Goal: Check status: Check status

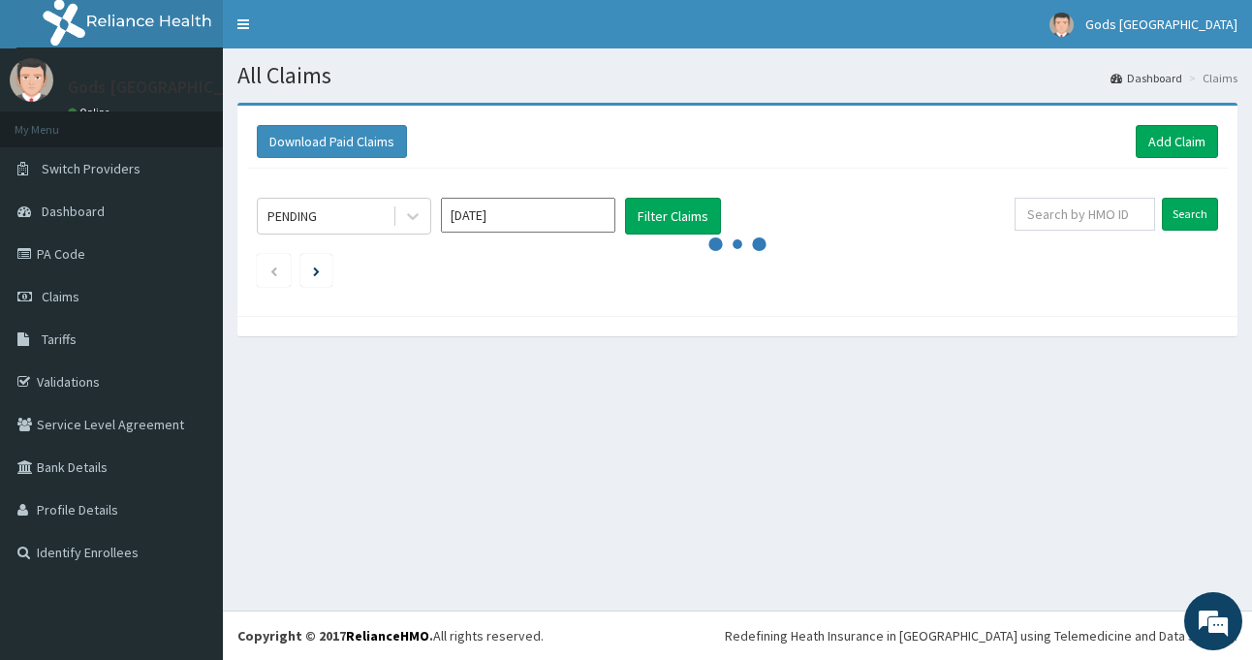
click at [745, 490] on div "All Claims Dashboard Claims Download Paid Claims Add Claim × Note you can only …" at bounding box center [737, 329] width 1029 height 562
click at [146, 293] on link "Claims" at bounding box center [111, 296] width 223 height 43
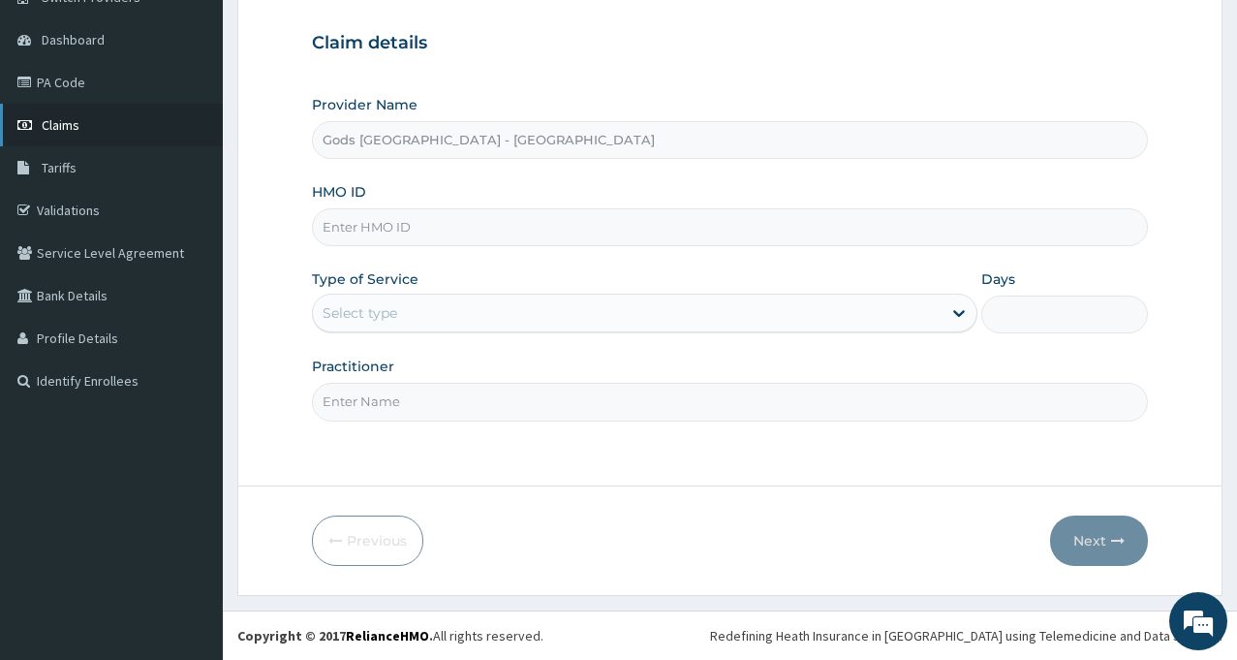
click at [94, 132] on link "Claims" at bounding box center [111, 125] width 223 height 43
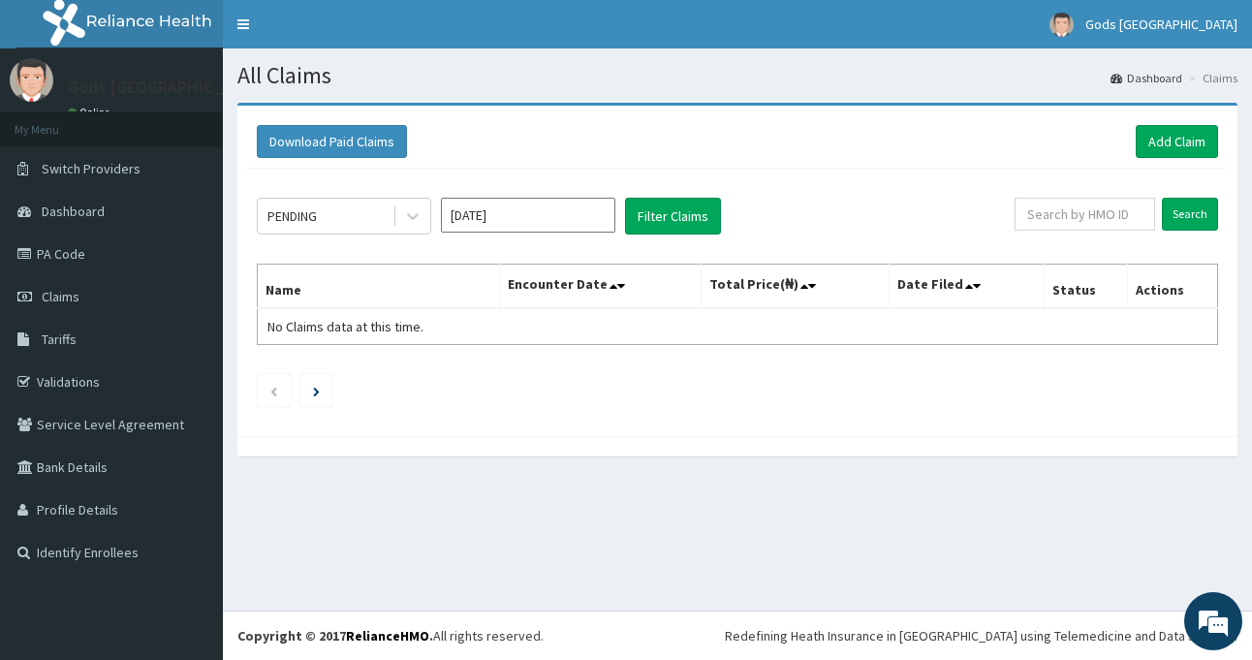
click at [1229, 305] on div "Download Paid Claims Add Claim × Note you can only download claims within a max…" at bounding box center [737, 271] width 1000 height 330
click at [402, 222] on div at bounding box center [412, 216] width 35 height 35
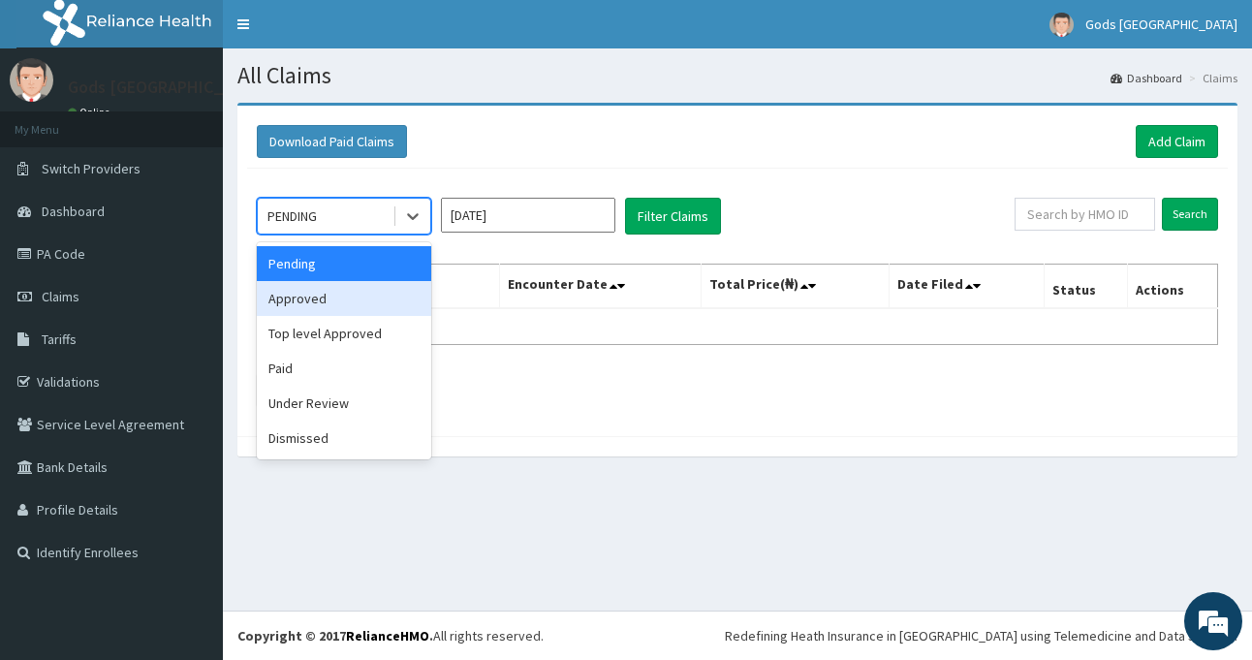
click at [376, 301] on div "Approved" at bounding box center [344, 298] width 174 height 35
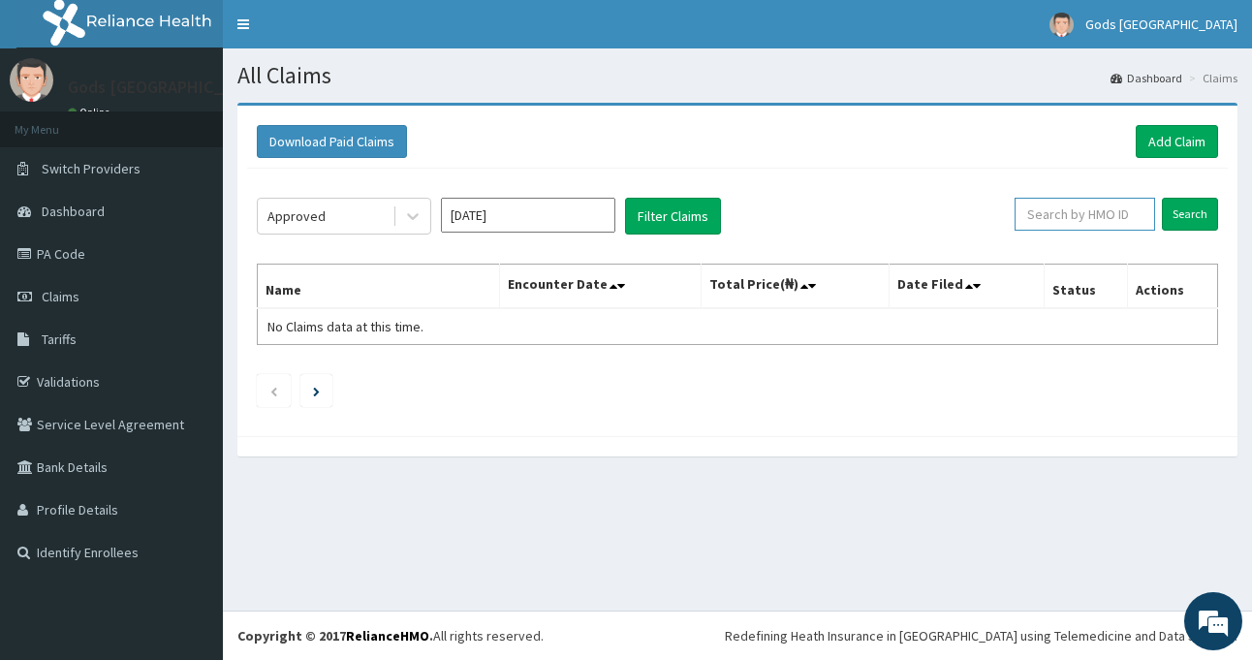
click at [1097, 226] on input "text" at bounding box center [1084, 214] width 140 height 33
type input "c"
type input "CPP/10054/A"
click at [1204, 203] on input "Search" at bounding box center [1190, 214] width 56 height 33
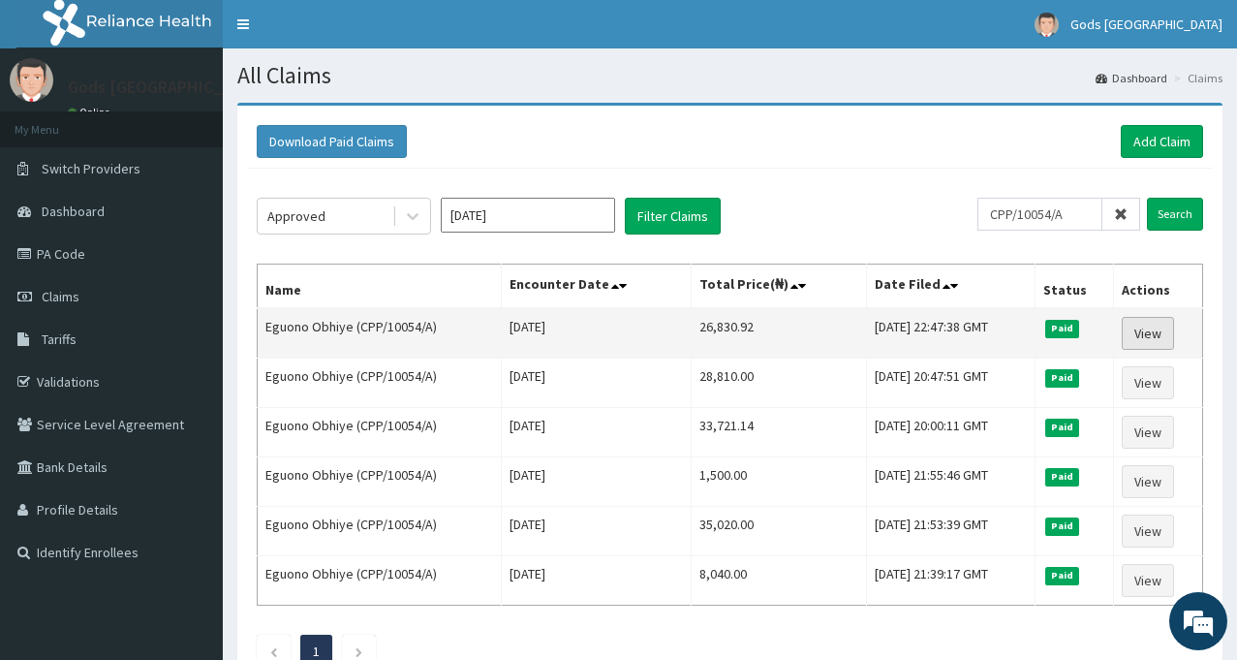
click at [1146, 337] on link "View" at bounding box center [1148, 333] width 52 height 33
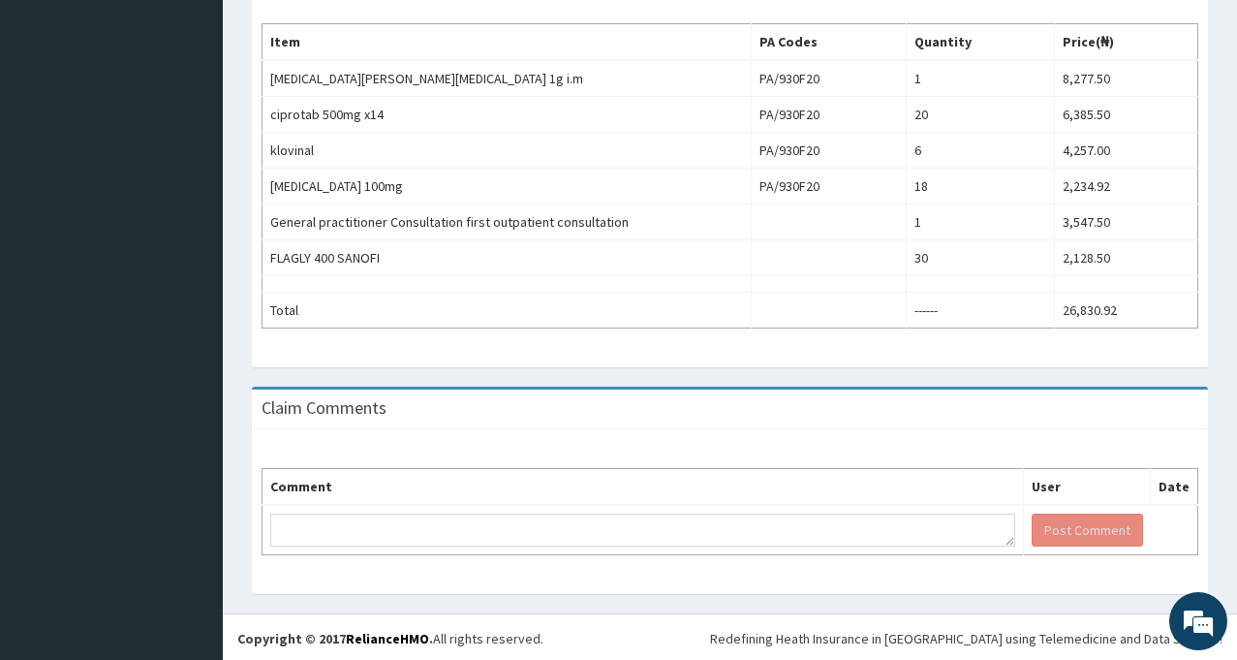
scroll to position [701, 0]
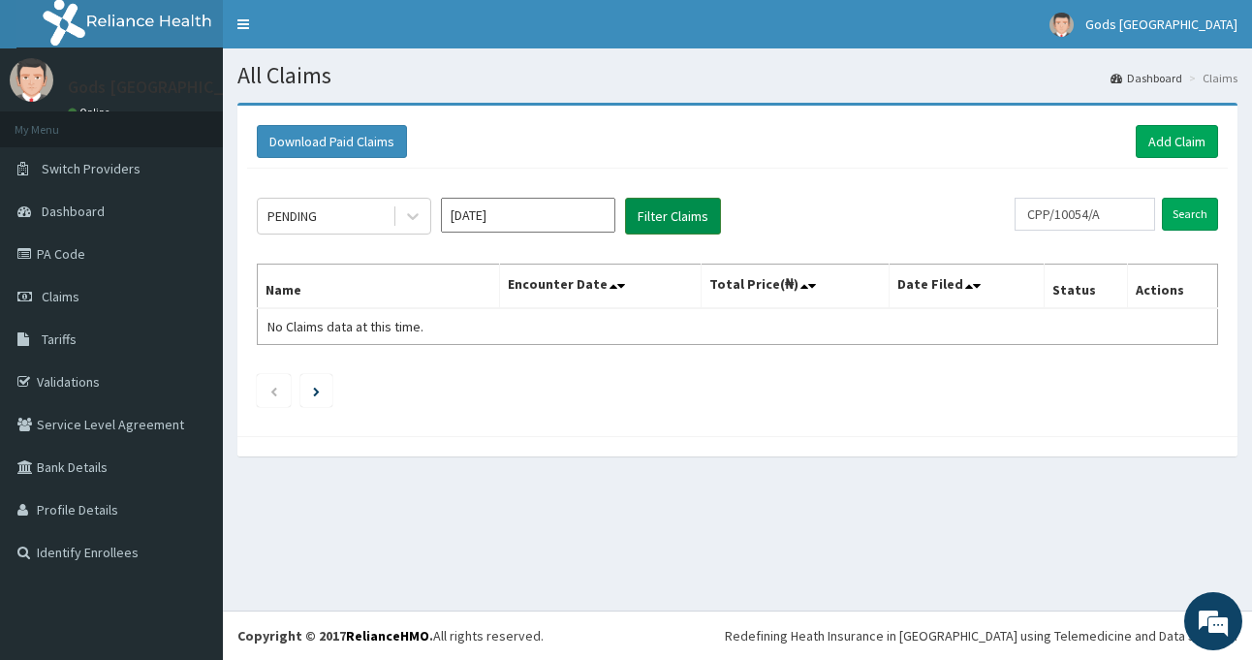
click at [685, 213] on button "Filter Claims" at bounding box center [673, 216] width 96 height 37
click at [690, 228] on button "Filter Claims" at bounding box center [673, 216] width 96 height 37
click at [1118, 214] on input "CPP/10054/A" at bounding box center [1084, 214] width 140 height 33
type input "C"
